Goal: Navigation & Orientation: Understand site structure

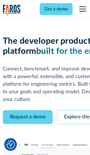
scroll to position [32, 0]
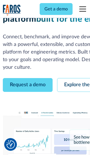
click at [28, 78] on link "Request a demo" at bounding box center [28, 85] width 50 height 14
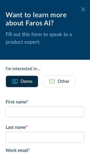
click at [84, 9] on icon at bounding box center [83, 9] width 5 height 4
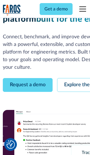
click at [74, 78] on link "Explore the platform" at bounding box center [87, 85] width 60 height 14
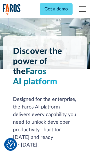
scroll to position [4243, 0]
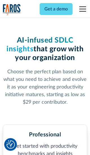
scroll to position [875, 0]
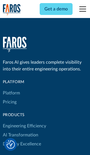
click at [11, 89] on link "Platform" at bounding box center [11, 93] width 17 height 9
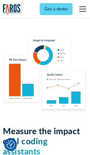
scroll to position [3492, 0]
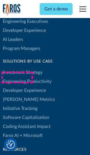
click at [17, 95] on link "[PERSON_NAME] Metrics" at bounding box center [29, 99] width 52 height 9
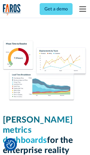
scroll to position [2473, 0]
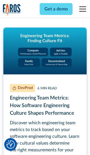
scroll to position [2548, 0]
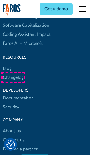
click at [13, 78] on link "Changelog" at bounding box center [13, 77] width 21 height 9
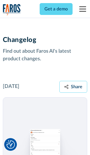
scroll to position [6823, 0]
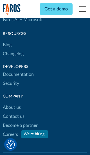
click at [12, 103] on link "About us" at bounding box center [12, 107] width 18 height 9
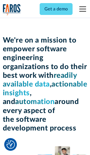
scroll to position [1948, 0]
